Goal: Task Accomplishment & Management: Manage account settings

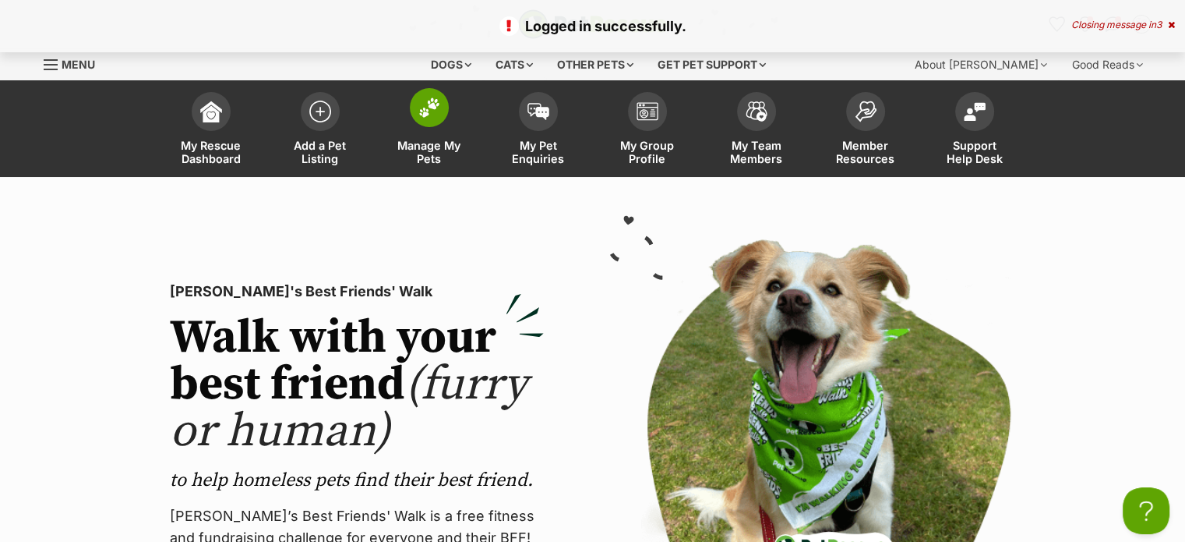
click at [428, 157] on span "Manage My Pets" at bounding box center [429, 152] width 70 height 26
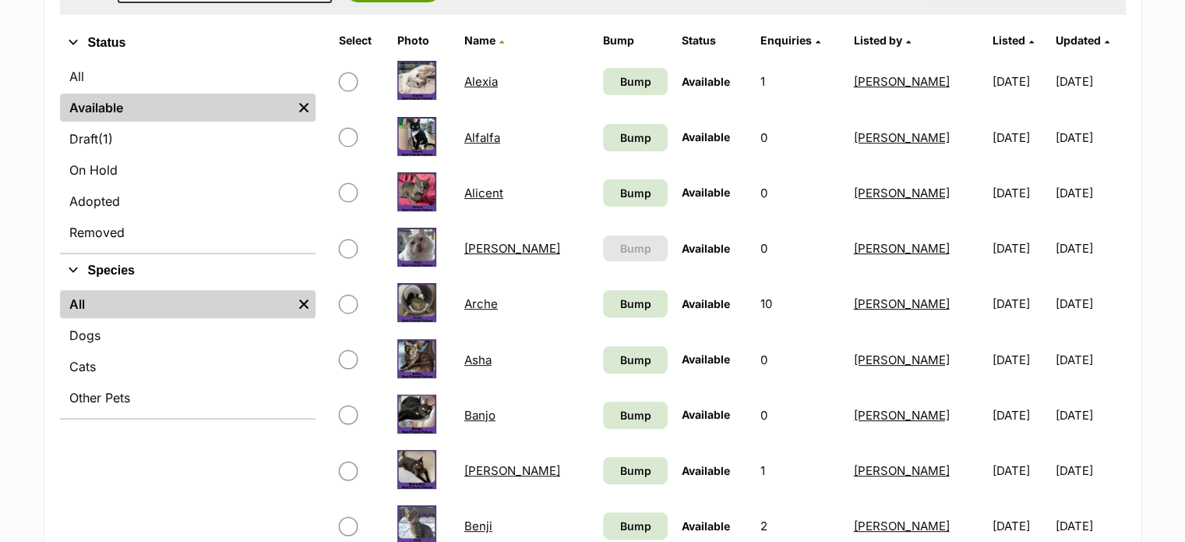
scroll to position [501, 0]
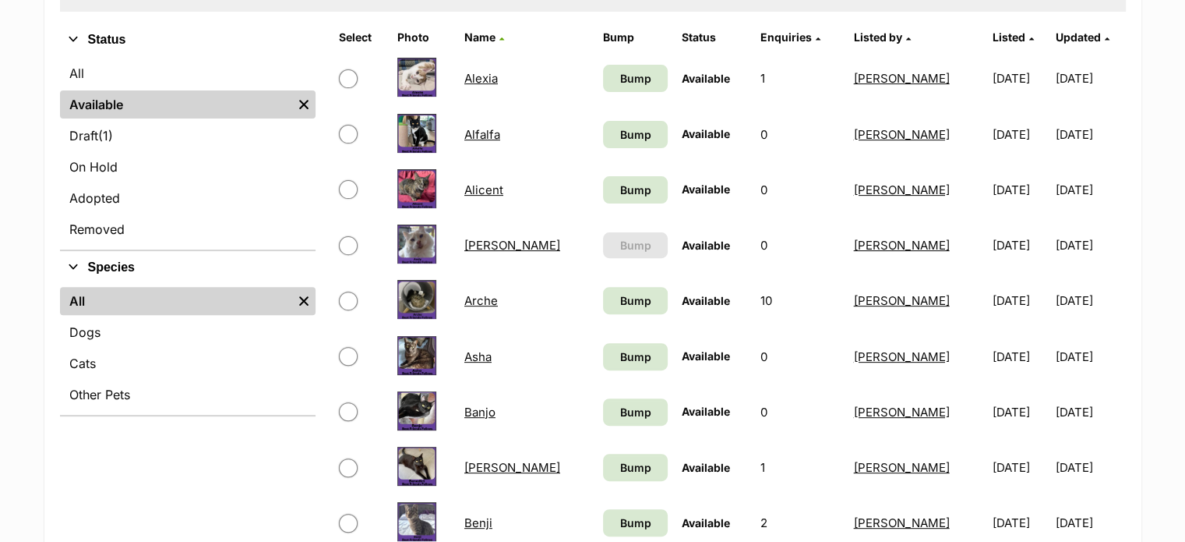
click at [489, 242] on link "[PERSON_NAME]" at bounding box center [512, 245] width 96 height 15
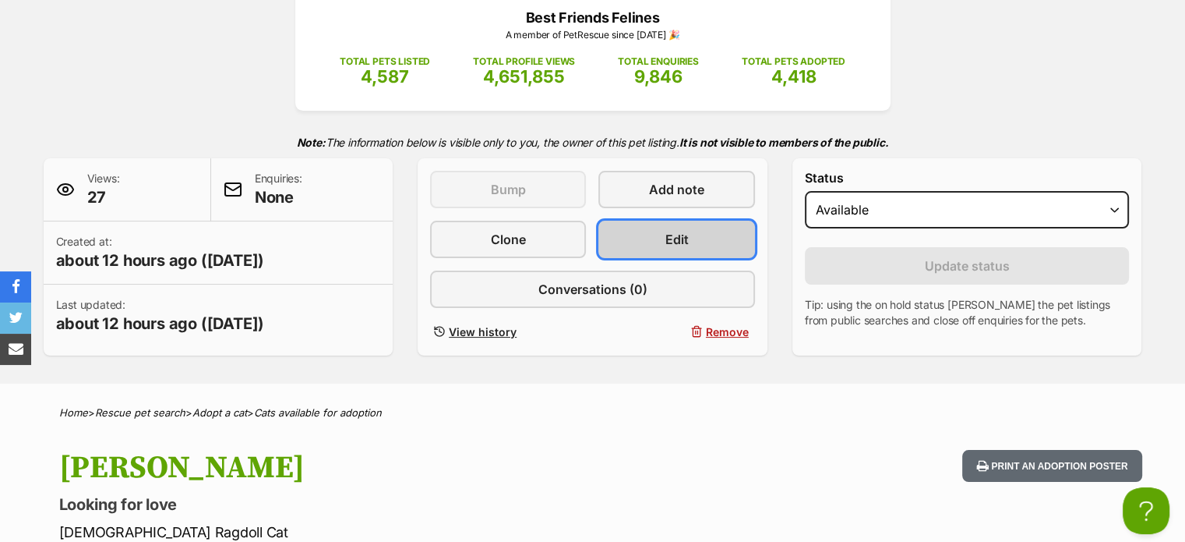
click at [708, 241] on link "Edit" at bounding box center [677, 239] width 156 height 37
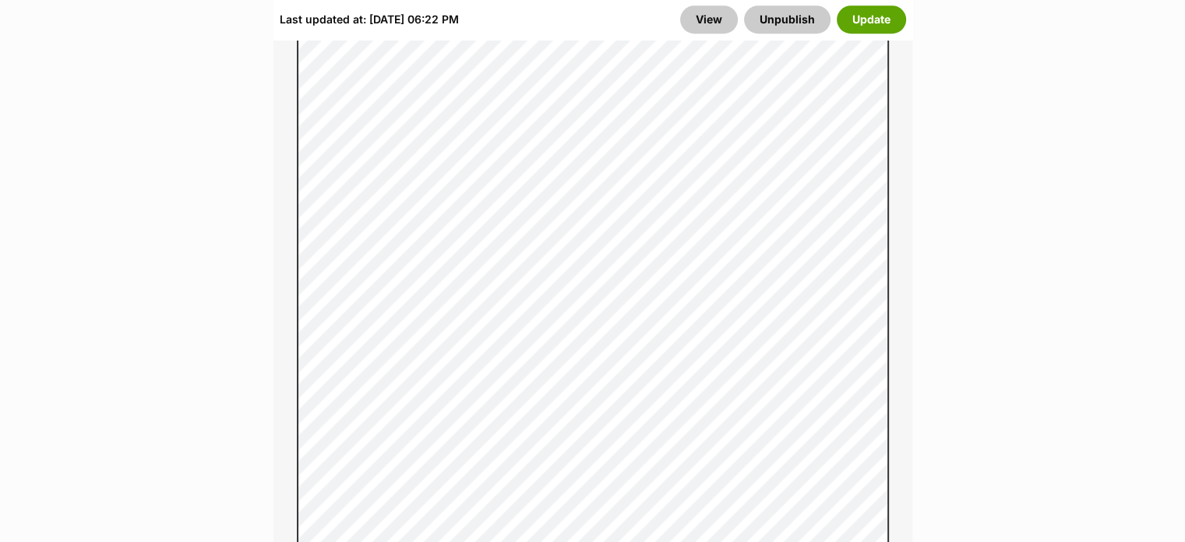
scroll to position [1316, 0]
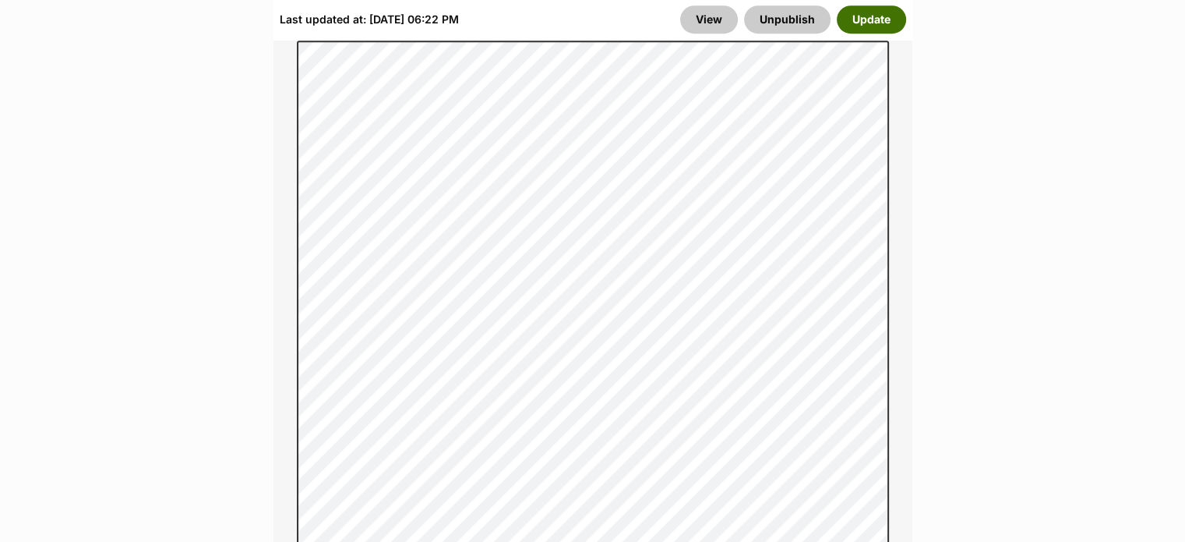
click at [878, 18] on button "Update" at bounding box center [871, 19] width 69 height 28
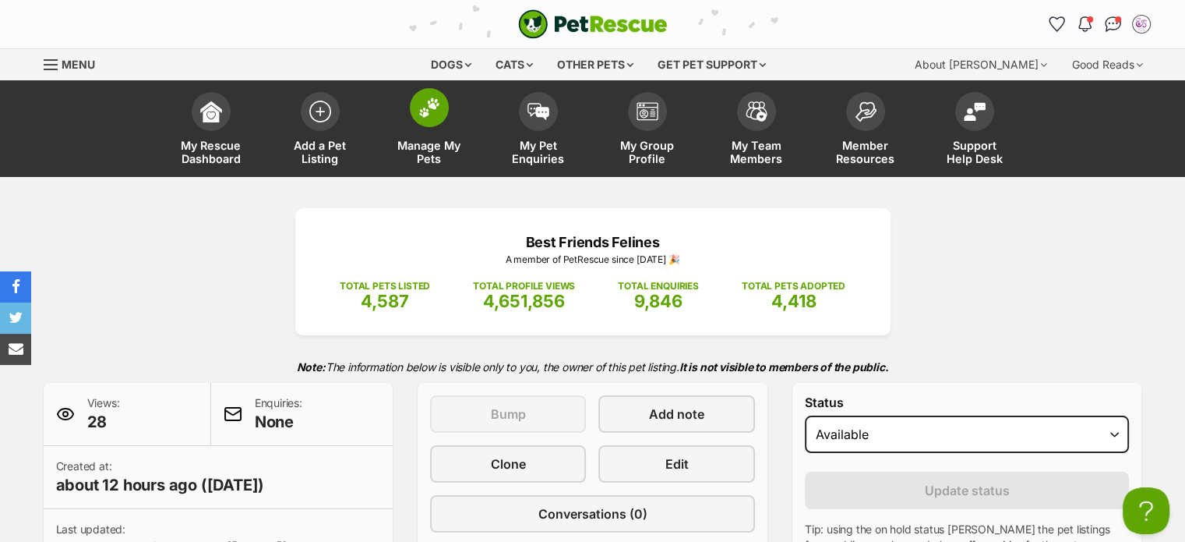
click at [426, 151] on span "Manage My Pets" at bounding box center [429, 152] width 70 height 26
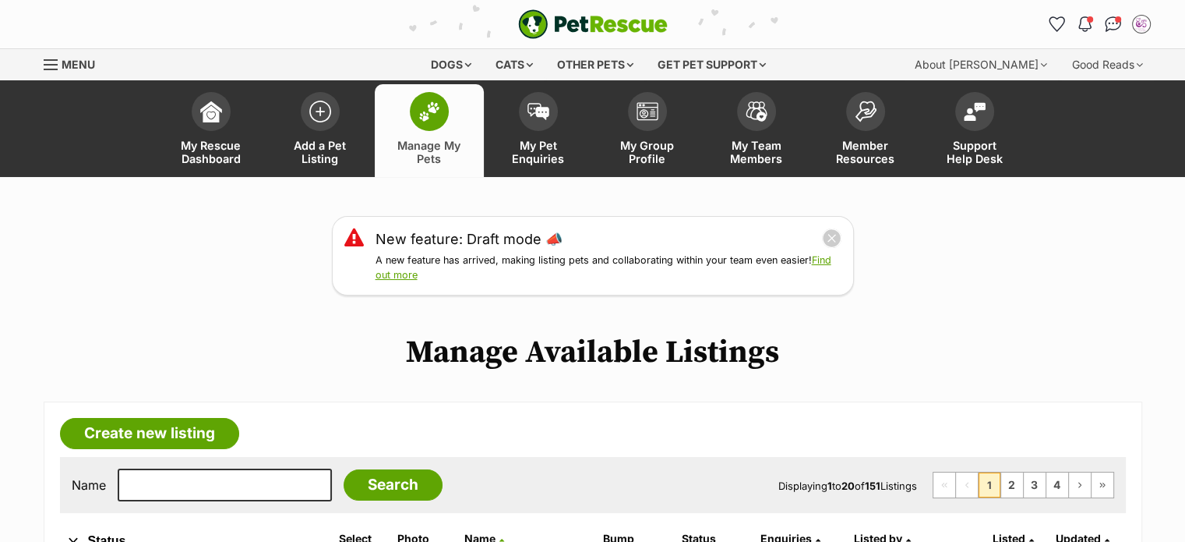
click at [48, 62] on div "Menu" at bounding box center [52, 64] width 16 height 12
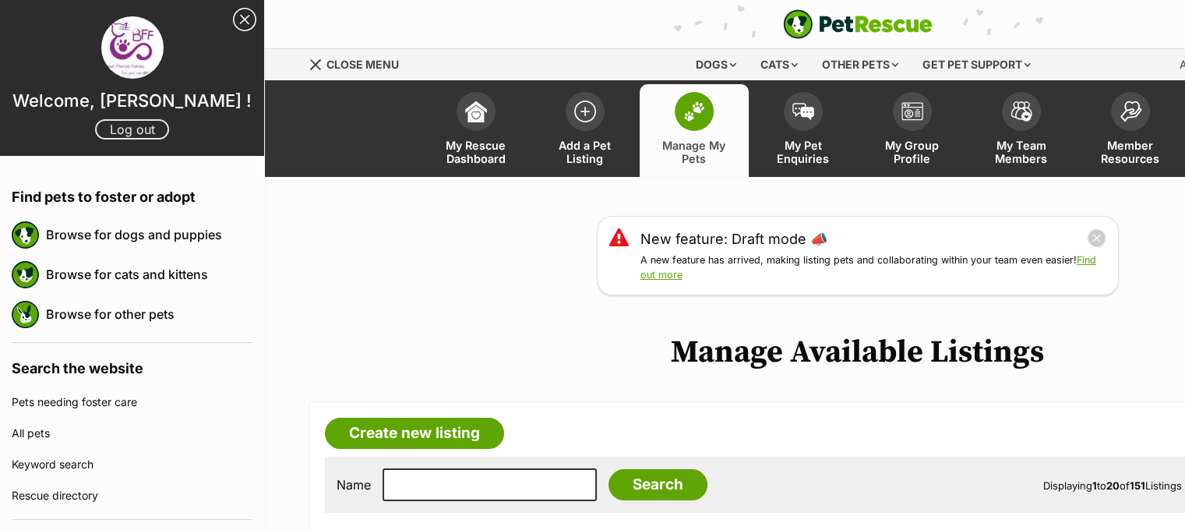
click at [124, 134] on link "Log out" at bounding box center [132, 129] width 74 height 20
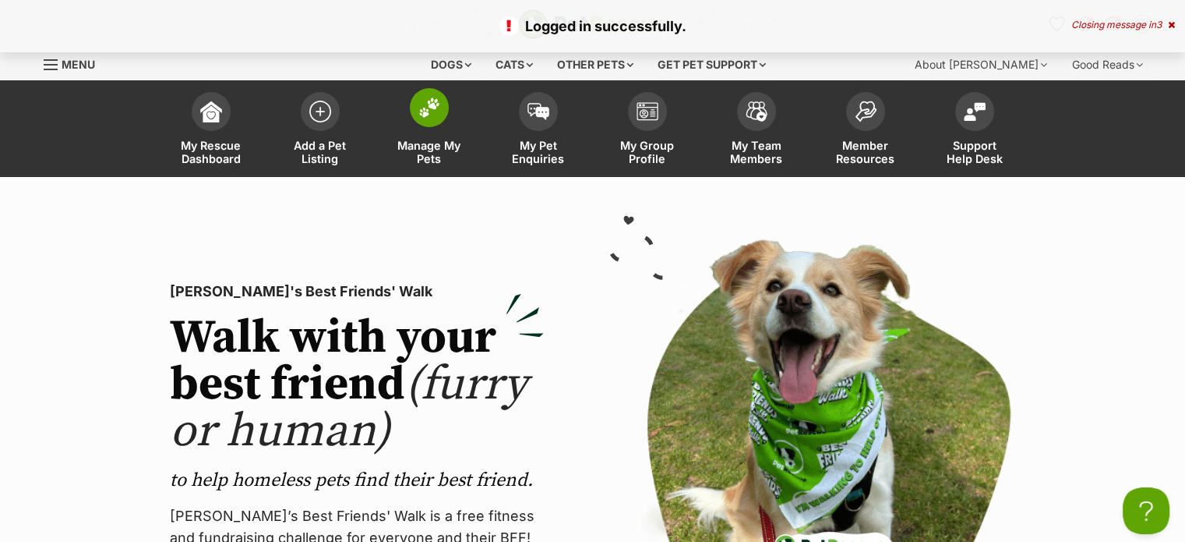
click at [433, 159] on span "Manage My Pets" at bounding box center [429, 152] width 70 height 26
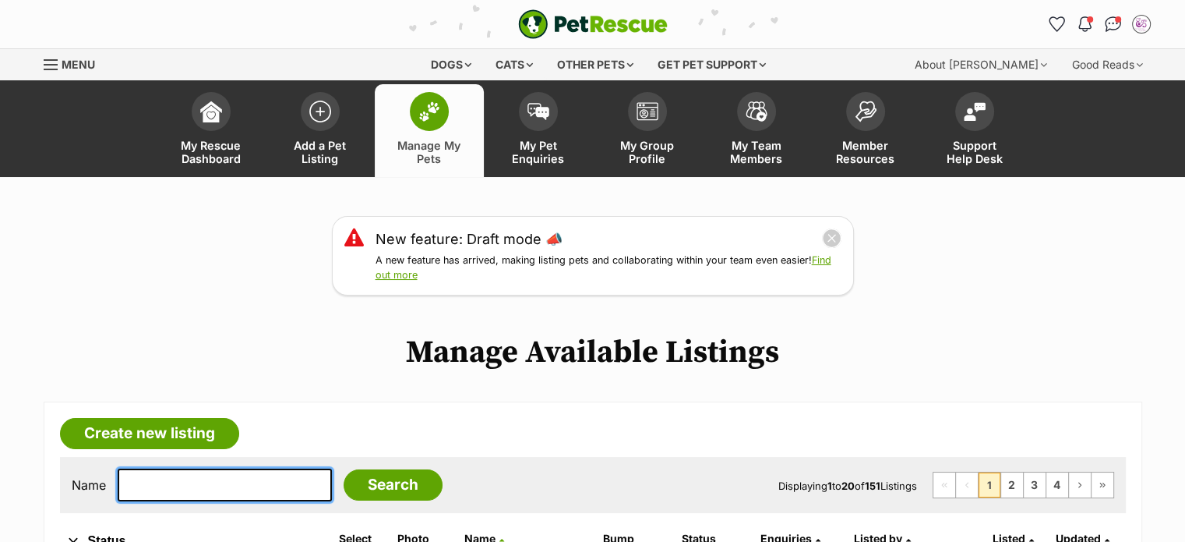
click at [231, 486] on input "text" at bounding box center [225, 484] width 214 height 33
type input "jodie"
click at [344, 469] on input "Search" at bounding box center [393, 484] width 99 height 31
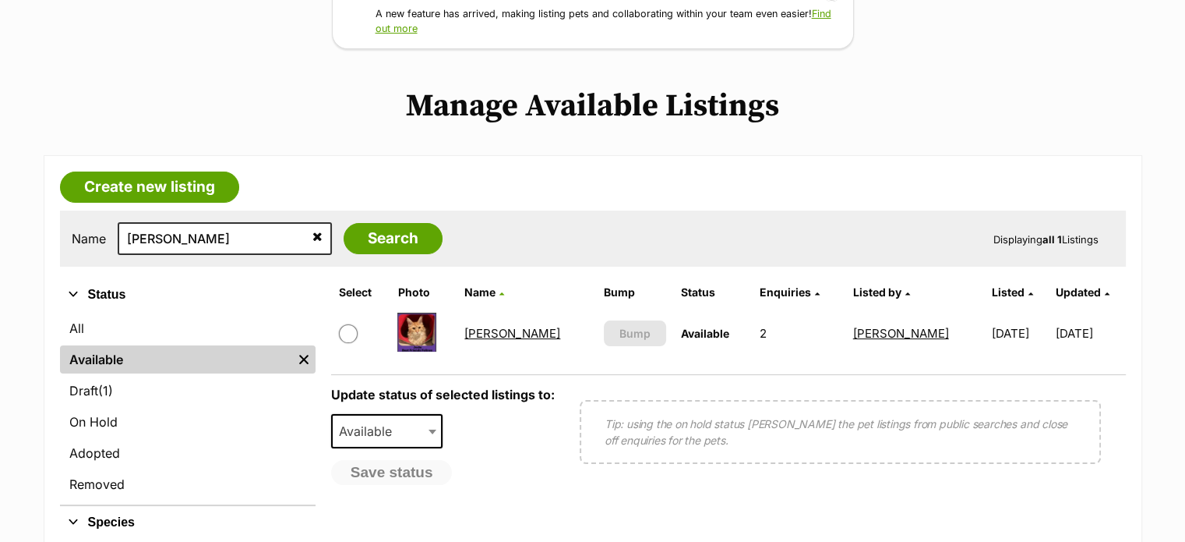
scroll to position [255, 0]
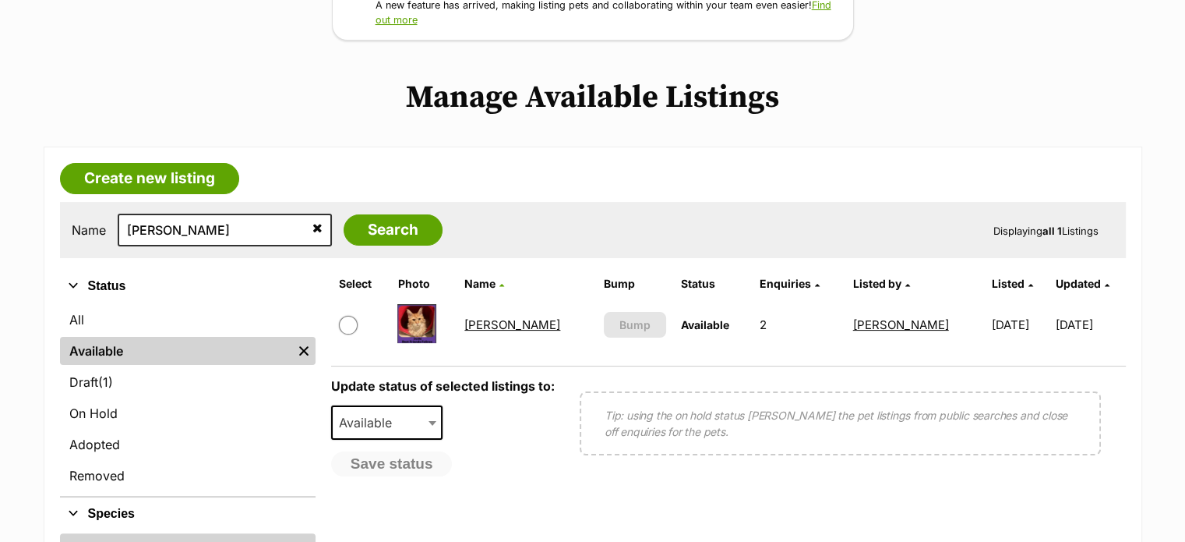
click at [497, 320] on link "Jodie" at bounding box center [512, 324] width 96 height 15
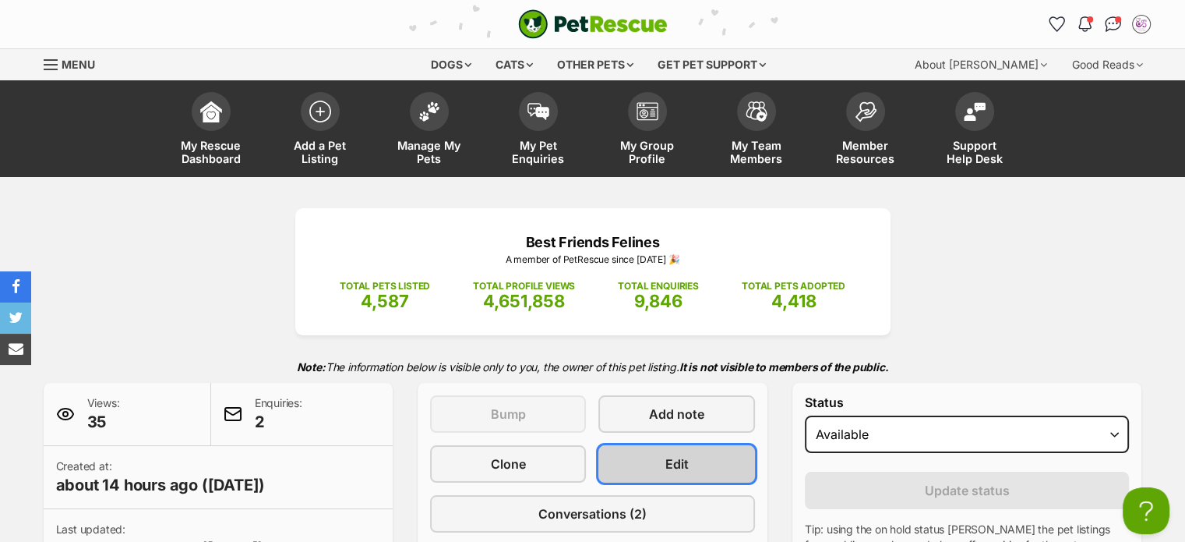
click at [687, 454] on span "Edit" at bounding box center [677, 463] width 23 height 19
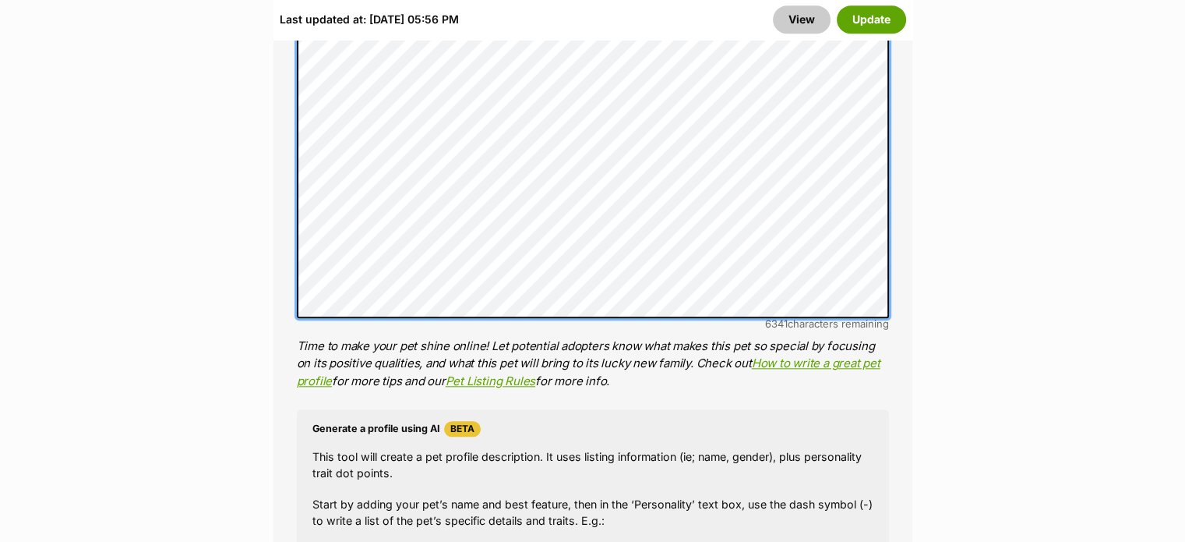
scroll to position [1579, 0]
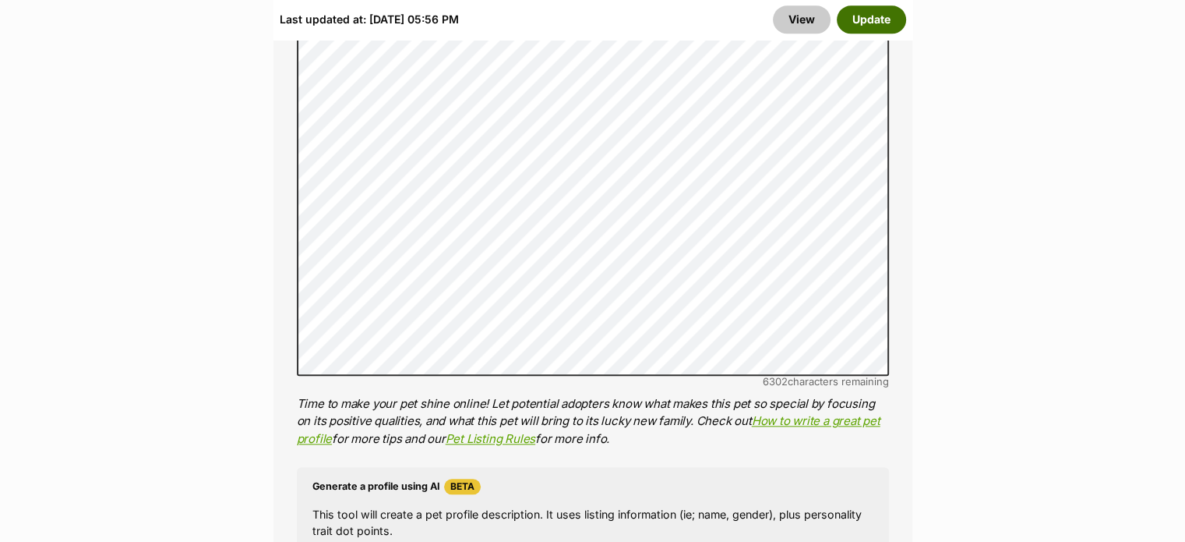
click at [871, 27] on button "Update" at bounding box center [871, 19] width 69 height 28
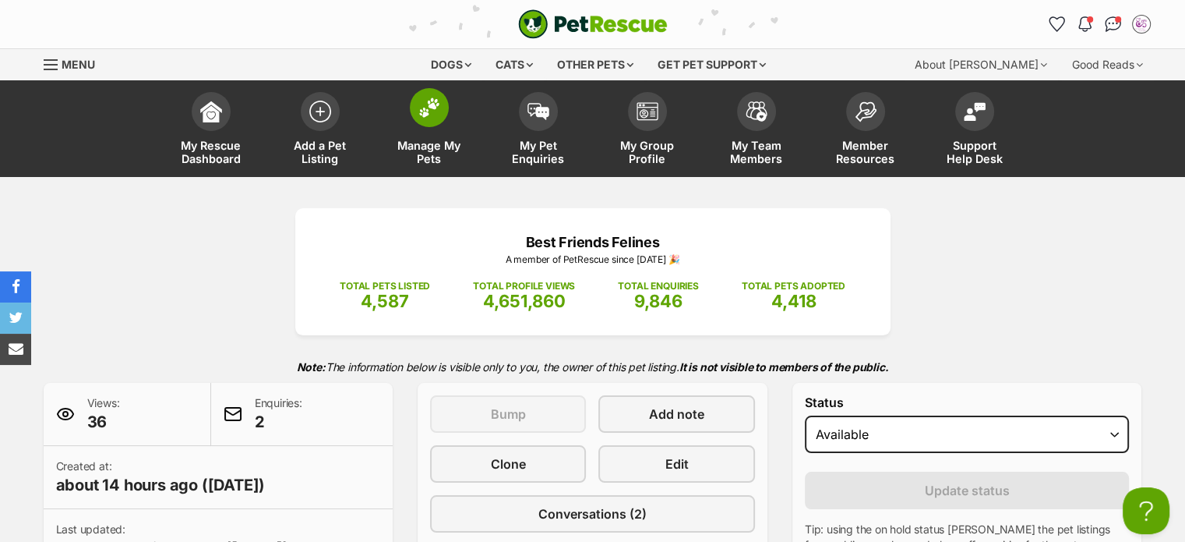
click at [430, 144] on span "Manage My Pets" at bounding box center [429, 152] width 70 height 26
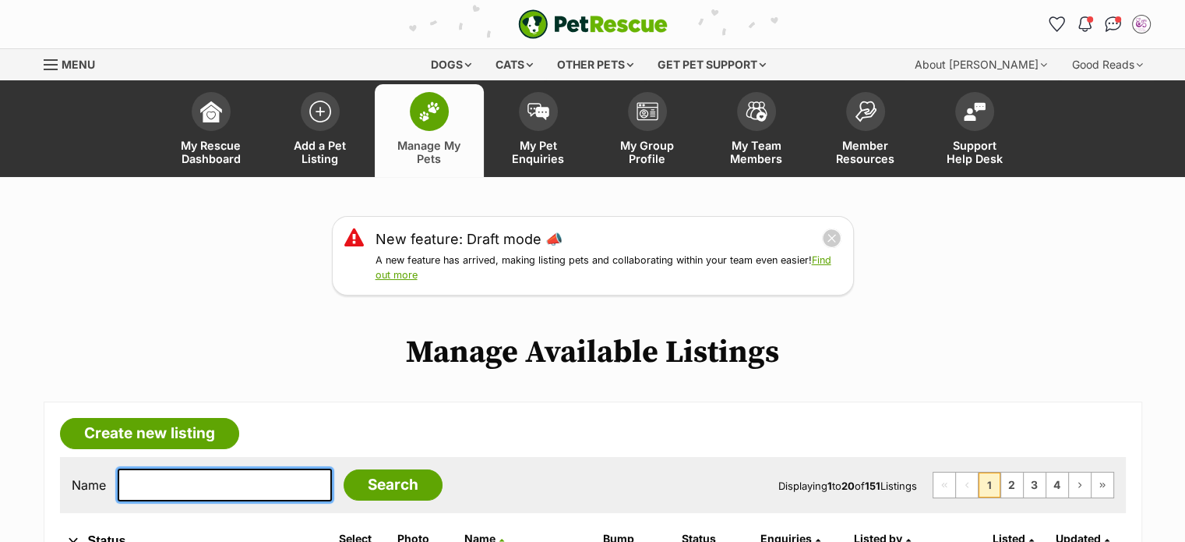
click at [212, 481] on input "text" at bounding box center [225, 484] width 214 height 33
type input "runne"
click at [344, 469] on input "Search" at bounding box center [393, 484] width 99 height 31
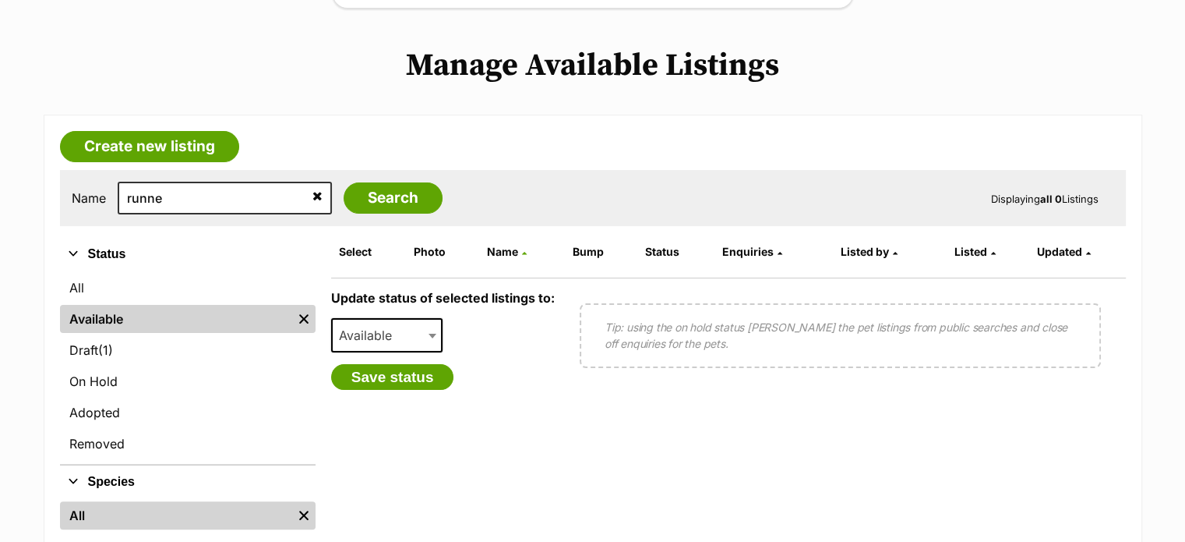
scroll to position [228, 0]
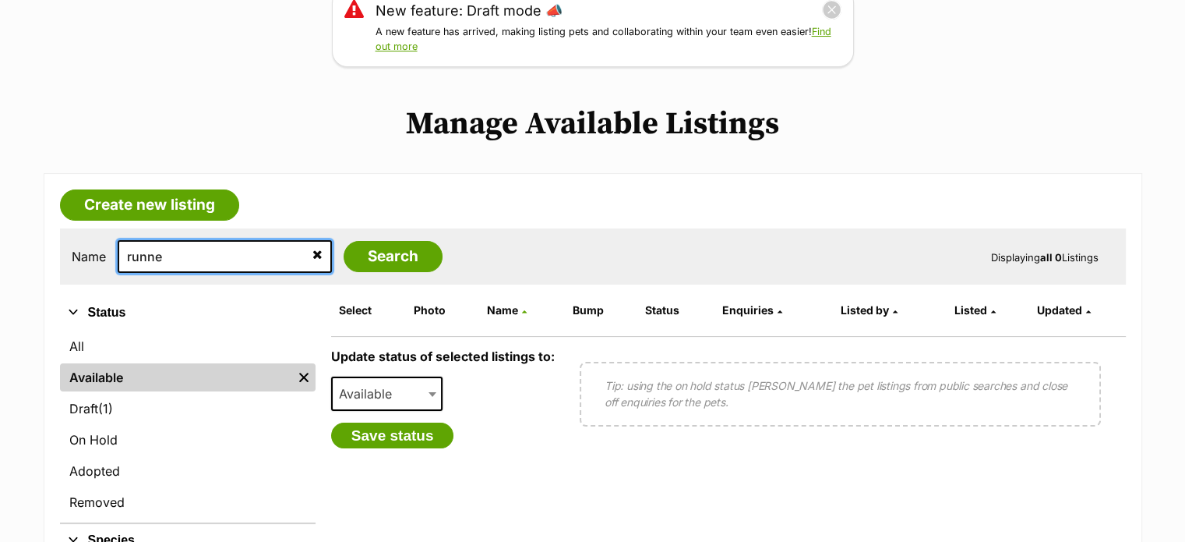
click at [150, 263] on input "runne" at bounding box center [225, 256] width 214 height 33
type input "rune"
click at [344, 241] on input "Search" at bounding box center [393, 256] width 99 height 31
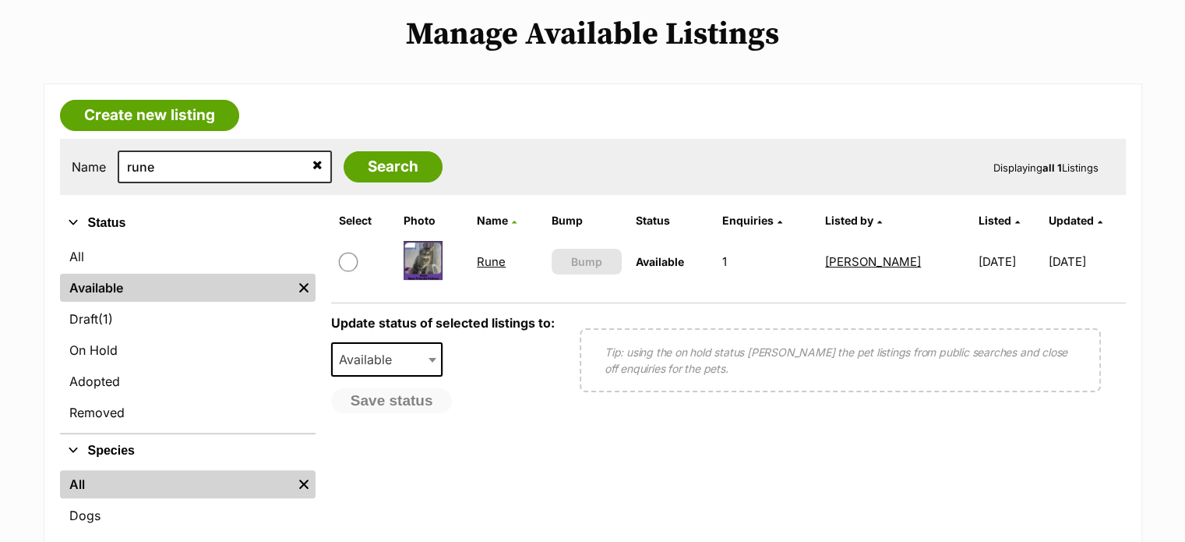
scroll to position [327, 0]
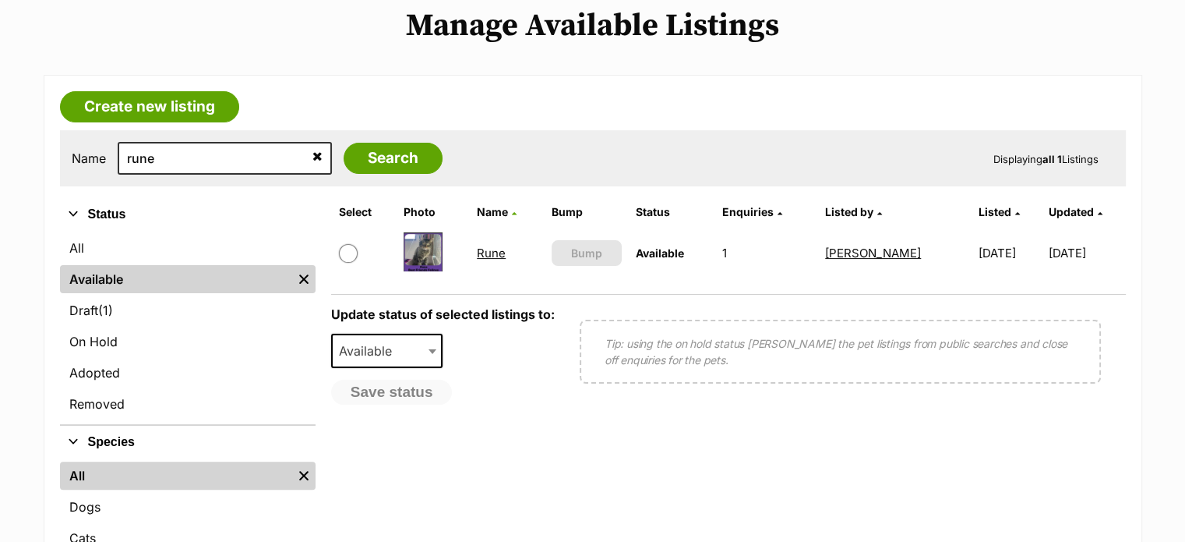
click at [344, 251] on input "checkbox" at bounding box center [348, 253] width 19 height 19
checkbox input "true"
click at [376, 344] on span "Available" at bounding box center [370, 351] width 75 height 22
select select "rehomed"
click at [401, 393] on button "Save status" at bounding box center [392, 393] width 123 height 26
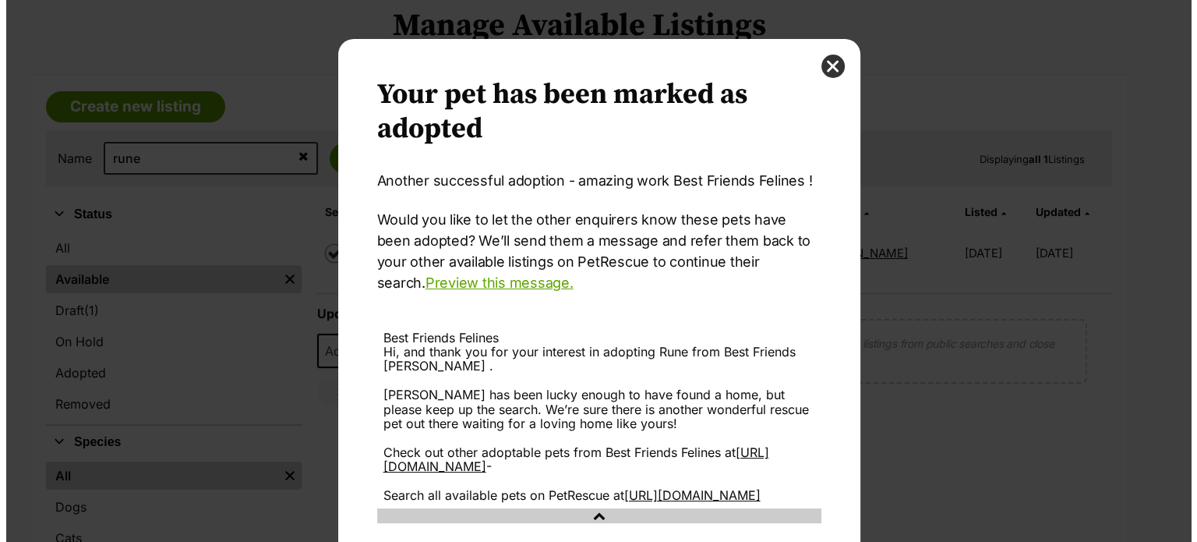
scroll to position [0, 0]
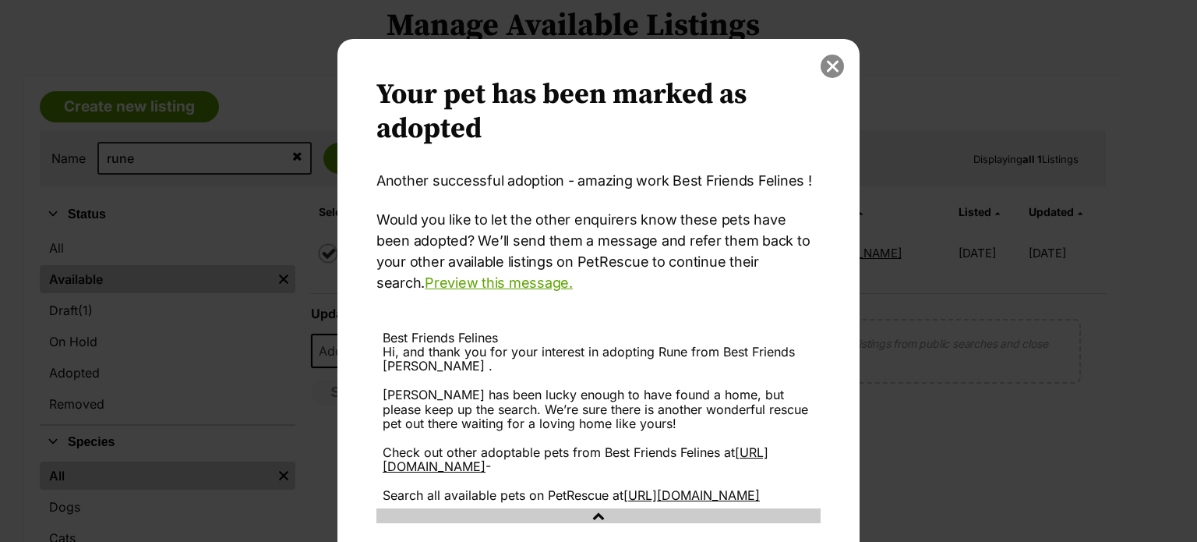
click at [821, 58] on button "close" at bounding box center [832, 66] width 23 height 23
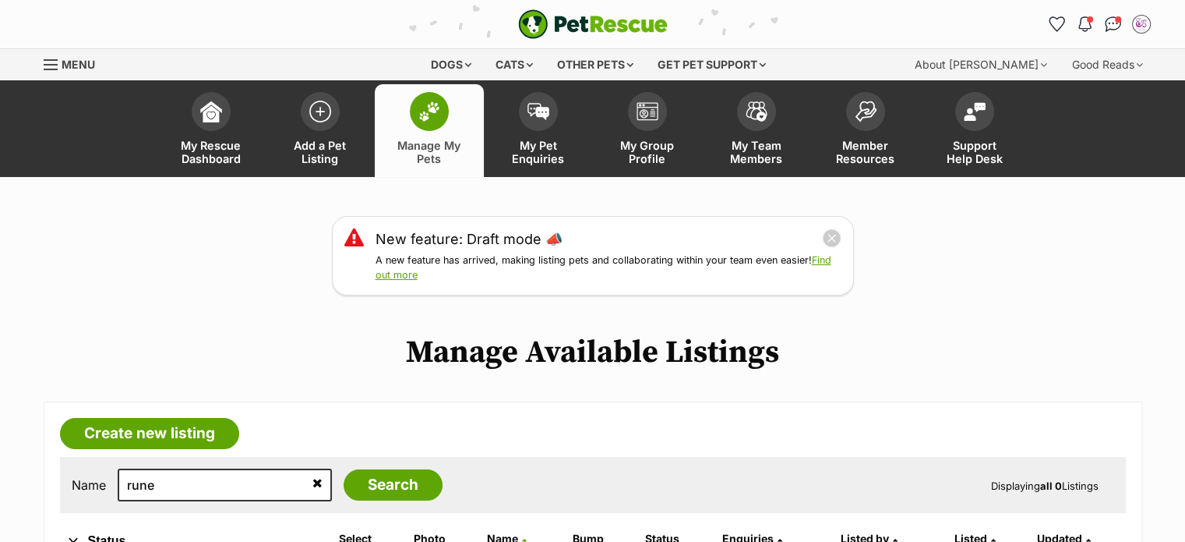
click at [48, 70] on div "Menu" at bounding box center [52, 64] width 16 height 12
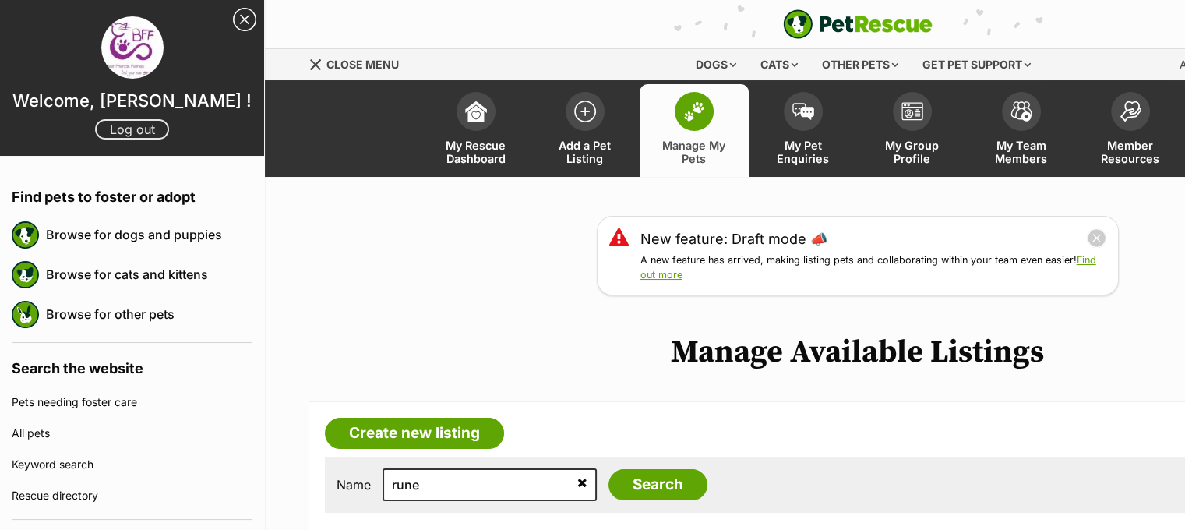
click at [126, 130] on link "Log out" at bounding box center [132, 129] width 74 height 20
